Goal: Check status

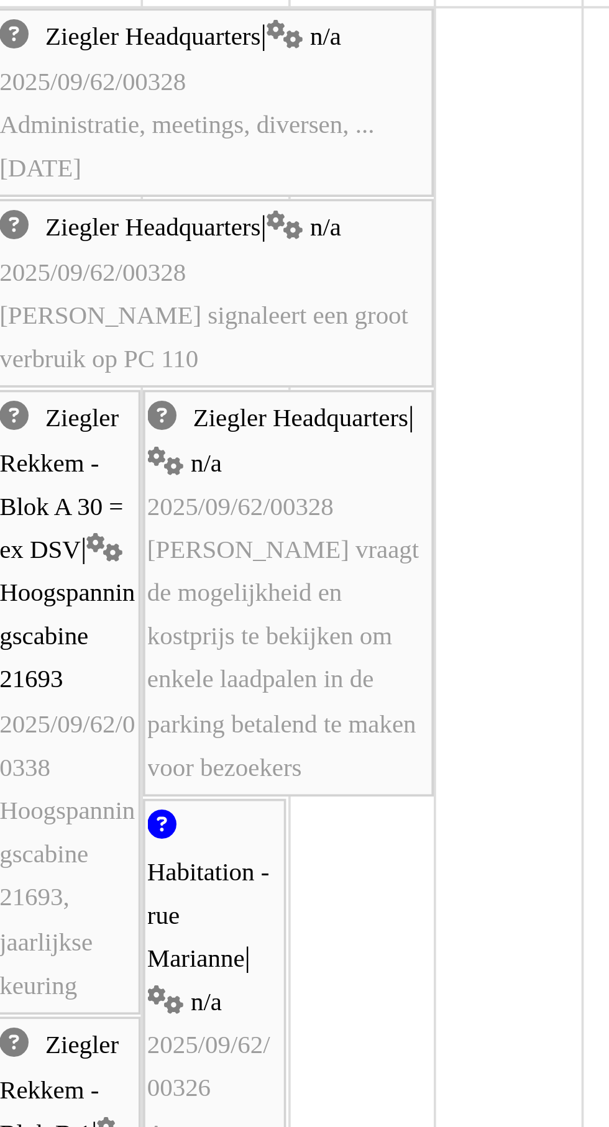
scroll to position [160, 0]
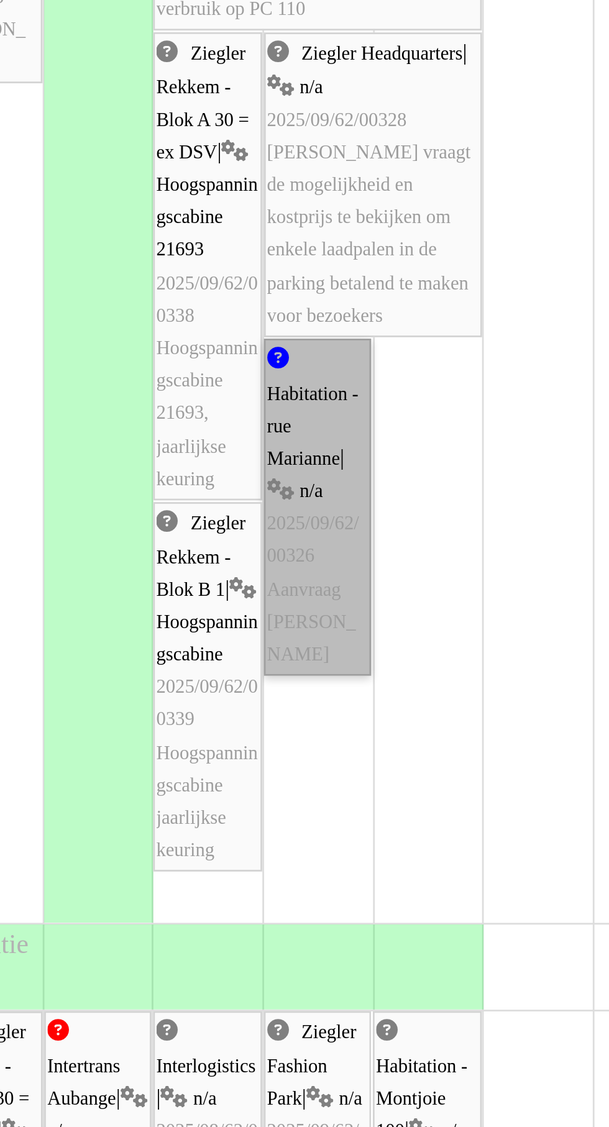
click at [325, 368] on link "Habitation - rue Marianne | n/a 2025/09/62/00326 Aanvraag Samuel" at bounding box center [325, 347] width 39 height 123
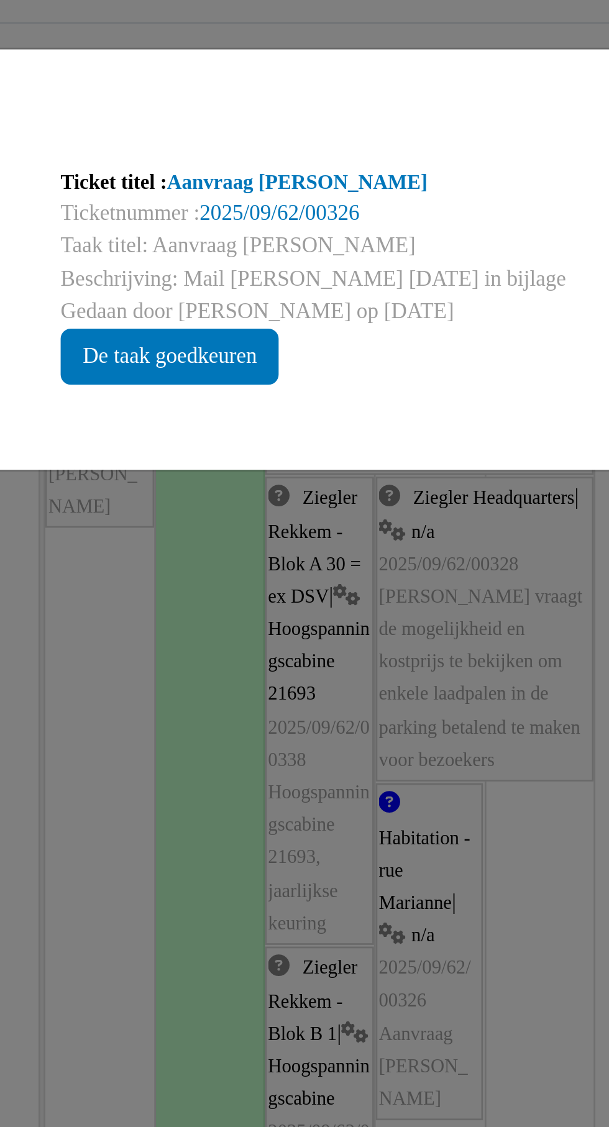
click at [361, 144] on div "Ticket titel : Aanvraag Samuel Ticketnummer : 2025/09/62/00326 Taak titel: Aanv…" at bounding box center [304, 100] width 247 height 99
click at [300, 76] on link "2025/09/62/00326" at bounding box center [271, 77] width 58 height 9
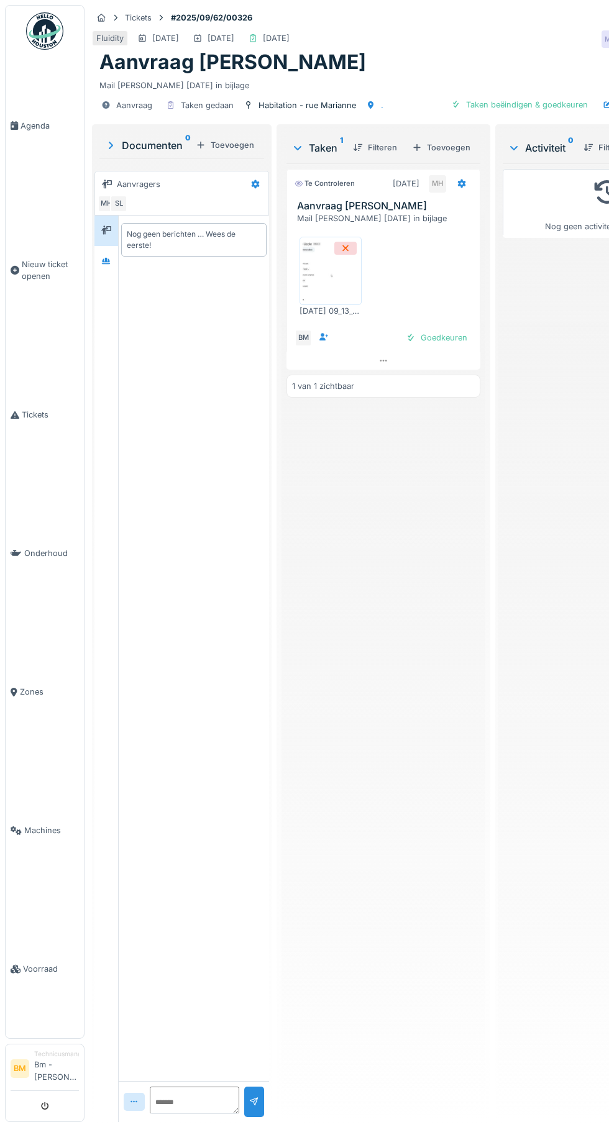
click at [333, 275] on img at bounding box center [331, 271] width 56 height 62
click at [159, 815] on div "Nog geen berichten … Wees de eerste!" at bounding box center [194, 649] width 150 height 866
click at [333, 283] on img at bounding box center [331, 271] width 56 height 62
